Goal: Use online tool/utility

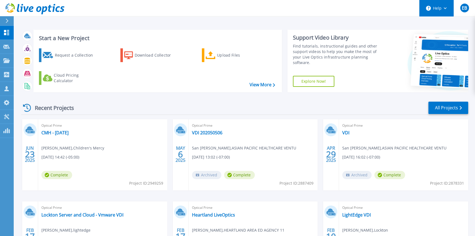
click at [432, 11] on button "Help" at bounding box center [436, 8] width 34 height 16
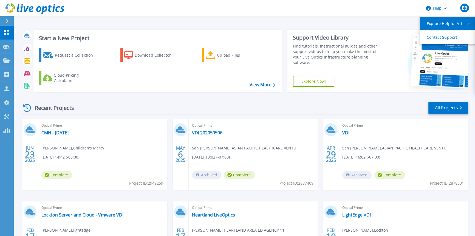
click at [440, 25] on link "Explore Helpful Articles" at bounding box center [450, 23] width 61 height 13
click at [142, 18] on div "Start a New Project Request a Collection Download Collector Upload Files Cloud …" at bounding box center [244, 143] width 461 height 287
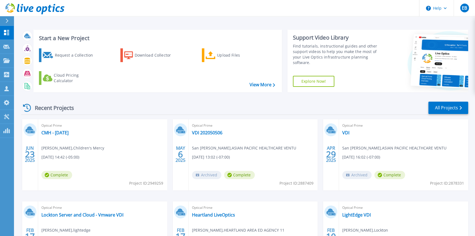
click at [7, 19] on icon at bounding box center [7, 21] width 3 height 4
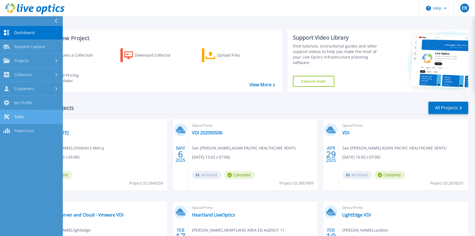
click at [28, 117] on link "Tools Tools" at bounding box center [31, 117] width 63 height 14
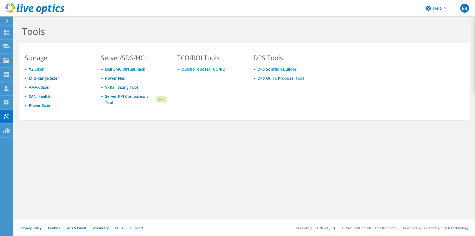
click at [197, 69] on link "Quick Proposal TCO/ROI" at bounding box center [203, 68] width 45 height 5
click at [205, 67] on link "Quick Proposal TCO/ROI" at bounding box center [203, 68] width 45 height 5
click at [51, 79] on link "Mid-Range Sizer" at bounding box center [44, 77] width 30 height 5
